Goal: Task Accomplishment & Management: Use online tool/utility

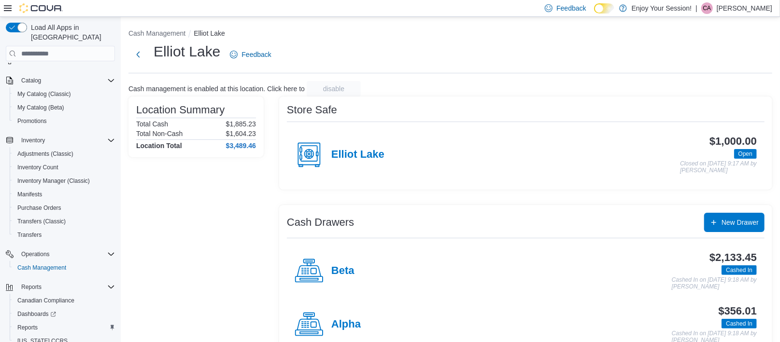
click at [748, 12] on p "Chantel Albert" at bounding box center [745, 8] width 56 height 12
click at [704, 92] on span "Sign Out" at bounding box center [710, 92] width 26 height 10
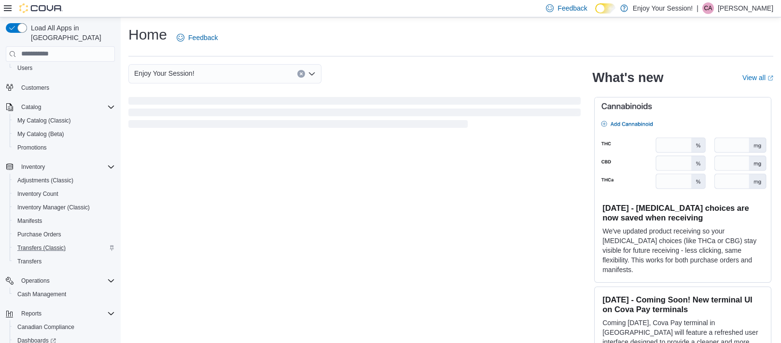
scroll to position [97, 0]
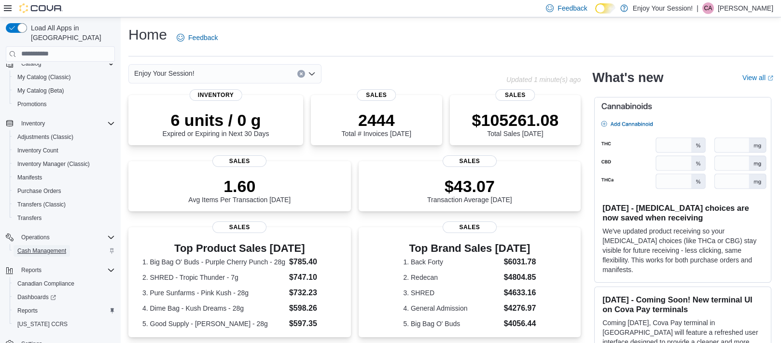
click at [51, 247] on span "Cash Management" at bounding box center [41, 251] width 49 height 8
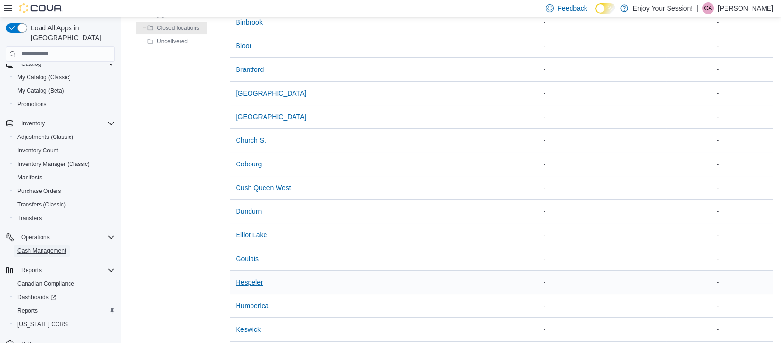
scroll to position [241, 0]
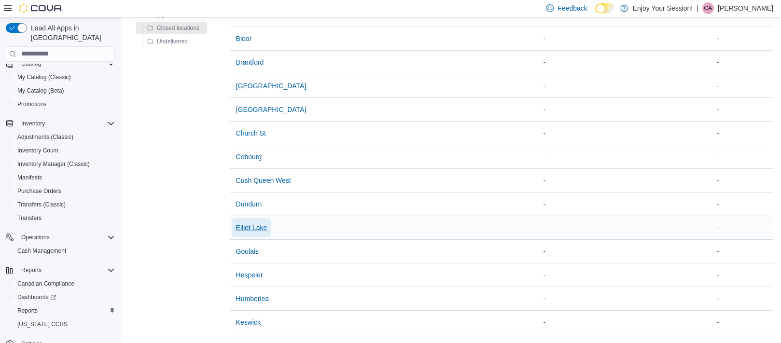
click at [261, 227] on span "Elliot Lake" at bounding box center [251, 228] width 31 height 10
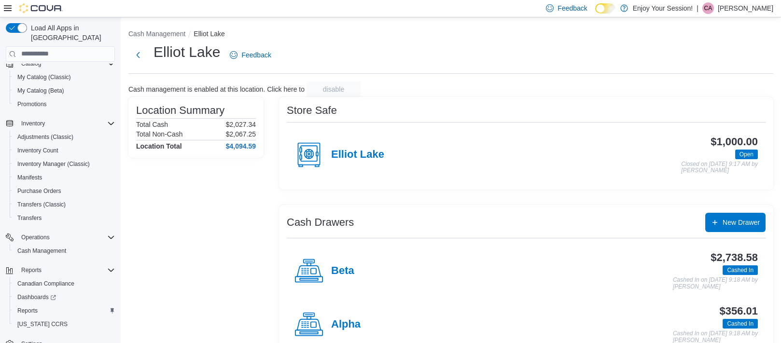
click at [345, 272] on h4 "Beta" at bounding box center [342, 271] width 23 height 13
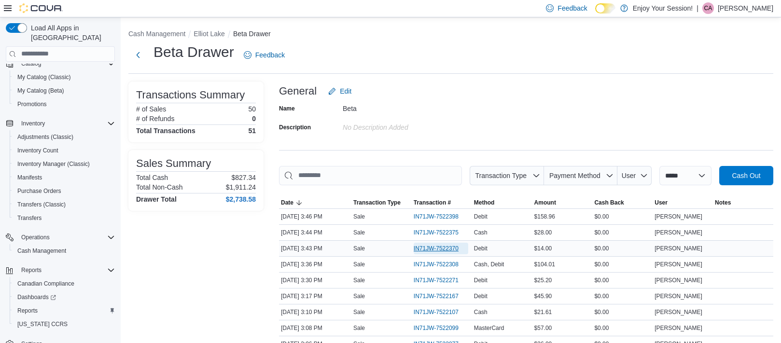
click at [440, 248] on span "IN71JW-7522370" at bounding box center [436, 249] width 45 height 8
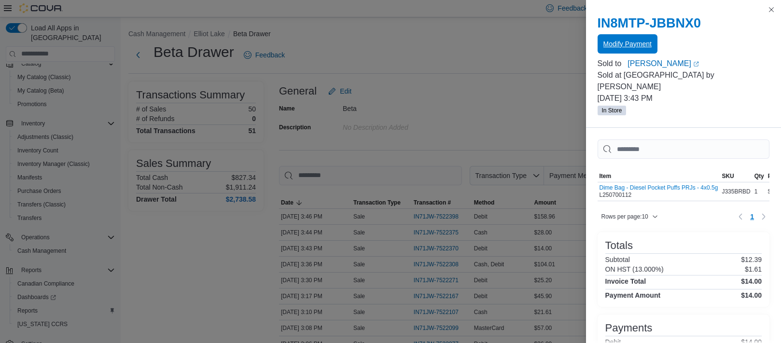
click at [646, 48] on span "Modify Payment" at bounding box center [628, 44] width 48 height 10
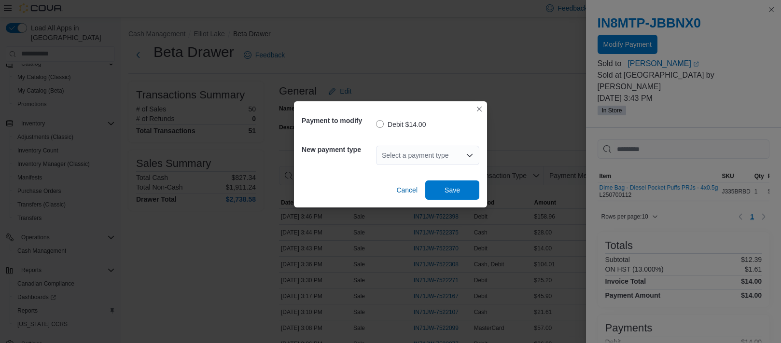
click at [429, 155] on div "Select a payment type" at bounding box center [427, 155] width 103 height 19
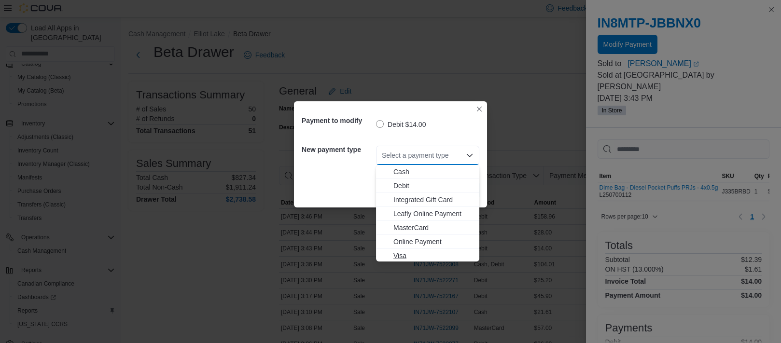
click at [401, 257] on span "Visa" at bounding box center [434, 256] width 80 height 10
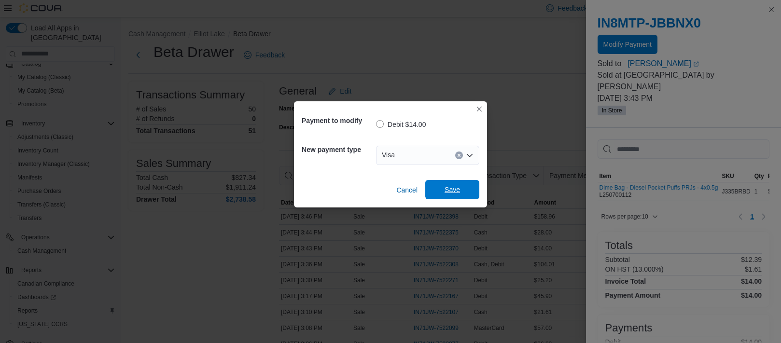
click at [448, 188] on span "Save" at bounding box center [452, 190] width 15 height 10
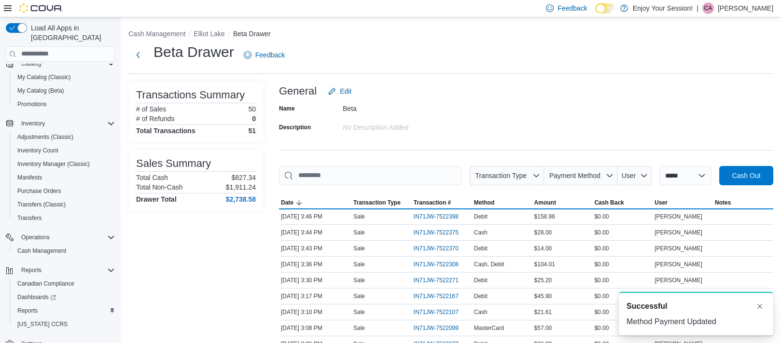
click at [736, 7] on p "Chantel Albert" at bounding box center [746, 8] width 56 height 12
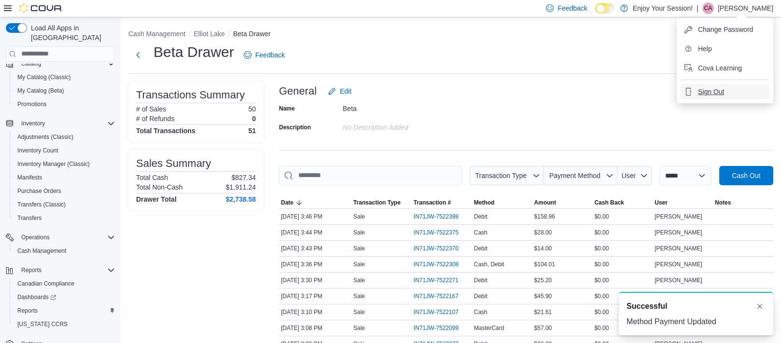
click at [724, 88] on button "Sign Out" at bounding box center [725, 91] width 89 height 15
